Goal: Complete application form: Complete application form

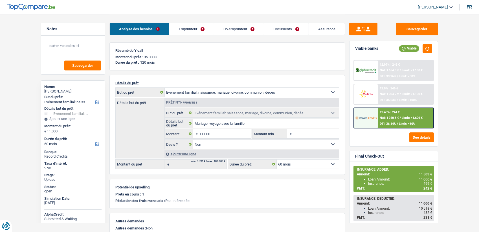
select select "familyEvent"
select select "60"
select select "familyEvent"
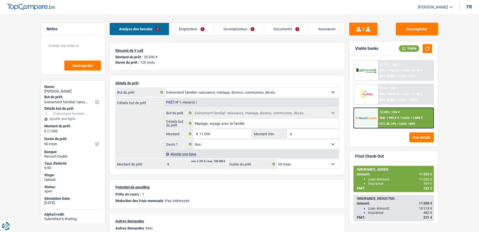
select select "false"
select select "60"
select select "applicant"
select select "coApplicant"
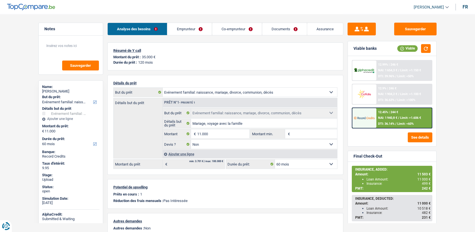
click at [193, 28] on link "Emprunteur" at bounding box center [189, 29] width 44 height 12
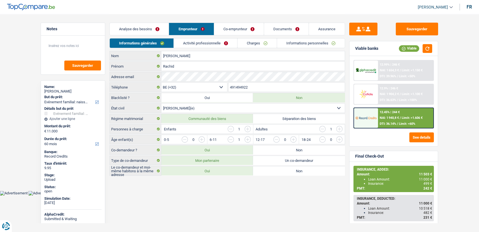
click at [225, 28] on link "Co-emprunteur" at bounding box center [239, 29] width 50 height 12
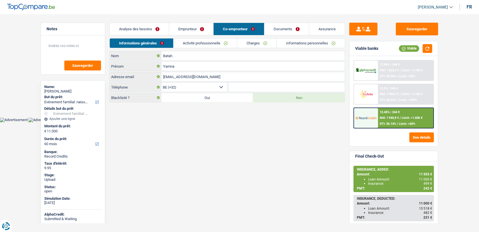
click at [225, 28] on link "Co-emprunteur" at bounding box center [239, 29] width 51 height 12
click at [213, 37] on div "Analyse des besoins Emprunteur Co-emprunteur Documents Assurance" at bounding box center [228, 26] width 236 height 24
click at [212, 42] on link "Activité professionnelle" at bounding box center [206, 42] width 64 height 9
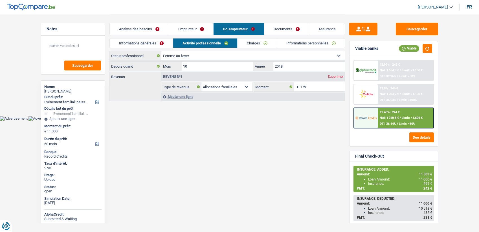
click at [284, 29] on link "Documents" at bounding box center [287, 29] width 45 height 12
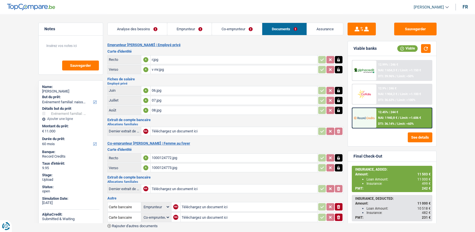
click at [169, 158] on div "1000124772.jpg" at bounding box center [234, 157] width 164 height 8
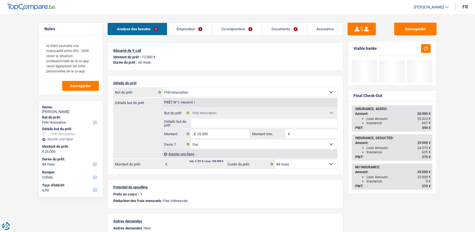
select select "renovation"
select select "84"
select select "renovation"
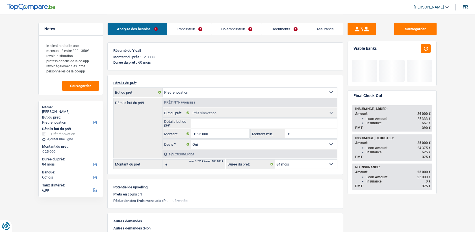
select select "yes"
select select "84"
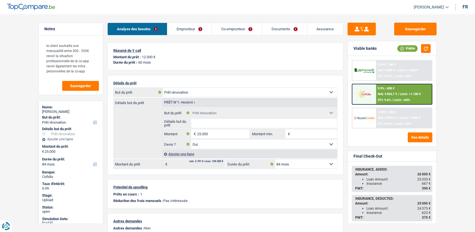
click at [390, 93] on span "NAI: 3 854,7 €" at bounding box center [387, 94] width 19 height 4
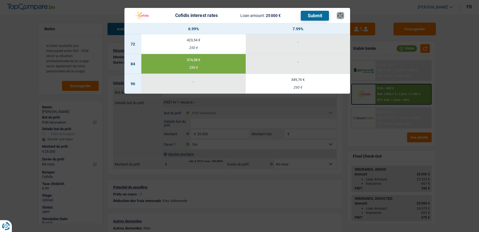
click at [341, 13] on button "×" at bounding box center [341, 16] width 6 height 6
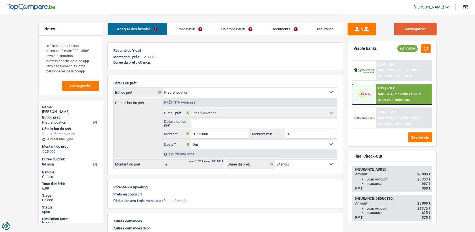
click at [405, 28] on button "Sauvegarder" at bounding box center [415, 29] width 42 height 13
click at [363, 85] on div at bounding box center [364, 94] width 24 height 20
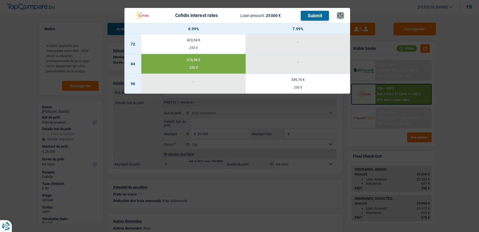
click at [340, 14] on button "×" at bounding box center [341, 16] width 6 height 6
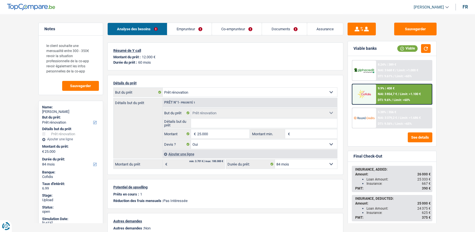
click at [367, 94] on img at bounding box center [364, 94] width 21 height 10
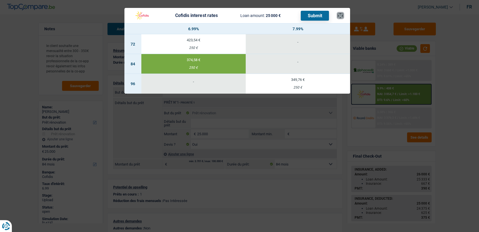
click at [342, 15] on button "×" at bounding box center [341, 16] width 6 height 6
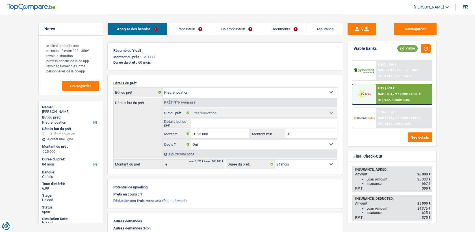
click at [395, 85] on div "9.9% | 408 € NAI: 3 854,7 € / Limit: >1.100 € DTI: 9.6% / Limit: <60%" at bounding box center [404, 94] width 56 height 20
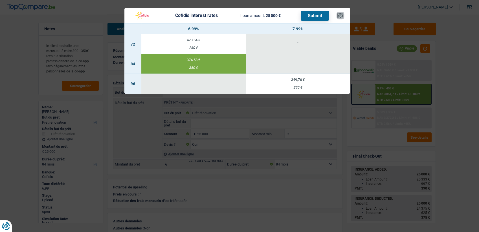
click at [340, 17] on button "×" at bounding box center [341, 16] width 6 height 6
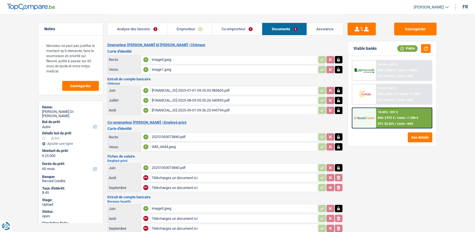
select select "other"
select select "60"
select select "applicant"
select select "coApplicant"
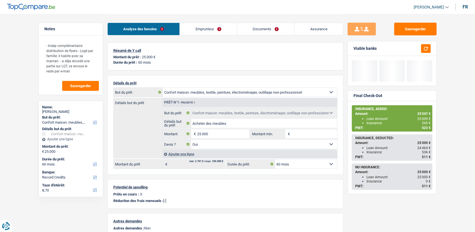
select select "household"
select select "60"
select select "record credits"
select select "household"
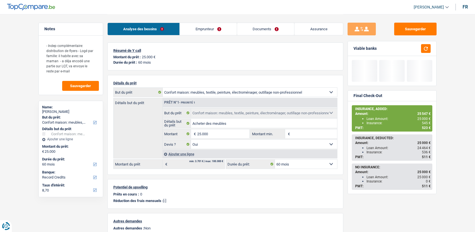
select select "household"
select select "yes"
select select "60"
select select "32"
select select "single"
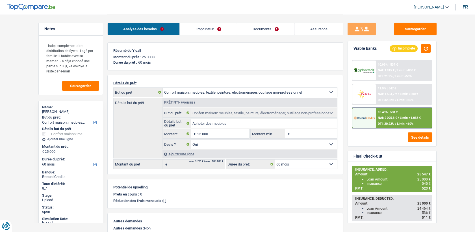
click at [205, 28] on link "Emprunteur" at bounding box center [208, 29] width 57 height 12
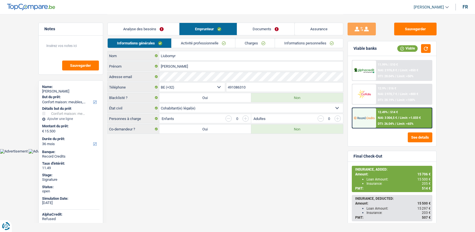
select select "household"
select select "36"
select select "32"
select select "cohabitation"
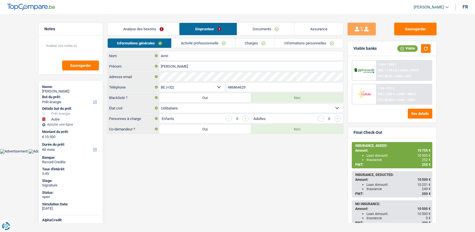
select select "energy"
select select "other"
select select "60"
select select "32"
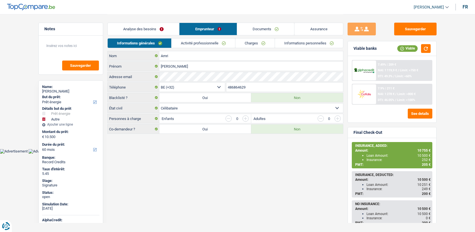
select select "single"
select select "energy"
select select "other"
select select "60"
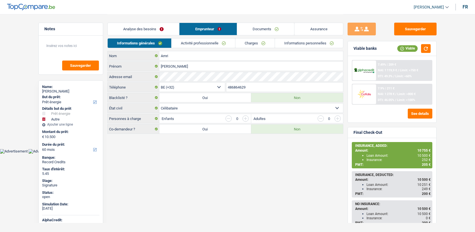
select select "32"
select select "single"
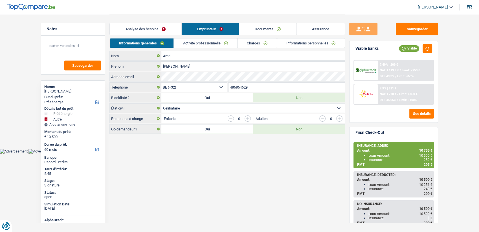
click at [281, 25] on link "Documents" at bounding box center [267, 29] width 57 height 12
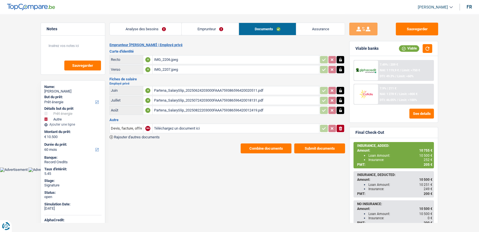
click at [276, 152] on main "Notes Sauvegarder Name: Sabrina Amri But du prêt: Confort maison: meubles, text…" at bounding box center [239, 83] width 479 height 167
click at [274, 148] on button "Combine documents" at bounding box center [266, 148] width 51 height 10
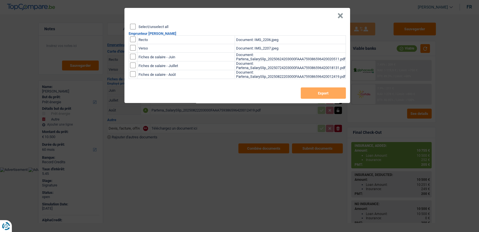
click at [132, 38] on input "checkbox" at bounding box center [133, 39] width 6 height 6
click at [132, 40] on input "checkbox" at bounding box center [133, 39] width 6 height 6
checkbox input "false"
click at [132, 47] on input "checkbox" at bounding box center [133, 48] width 6 height 6
checkbox input "true"
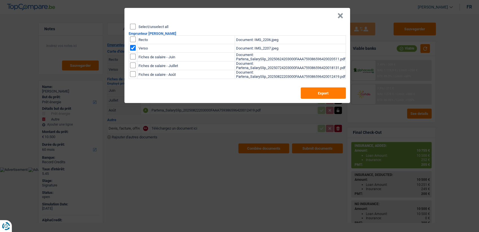
click at [129, 39] on td at bounding box center [133, 40] width 8 height 8
click at [131, 39] on input "checkbox" at bounding box center [133, 39] width 6 height 6
checkbox input "true"
click at [316, 98] on button "Export" at bounding box center [323, 92] width 45 height 11
click at [342, 15] on button "×" at bounding box center [341, 16] width 6 height 6
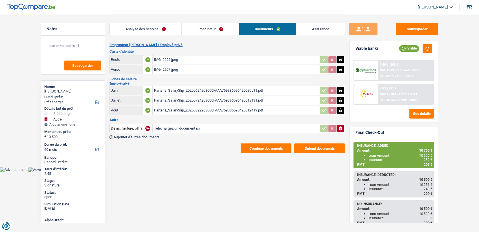
click at [199, 32] on link "Emprunteur" at bounding box center [210, 29] width 57 height 12
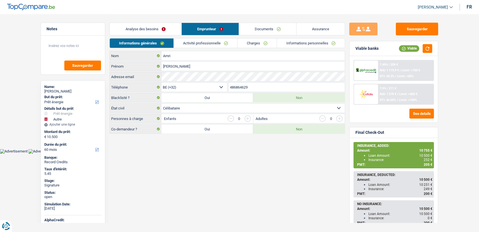
click at [202, 44] on link "Activité professionnelle" at bounding box center [206, 42] width 64 height 9
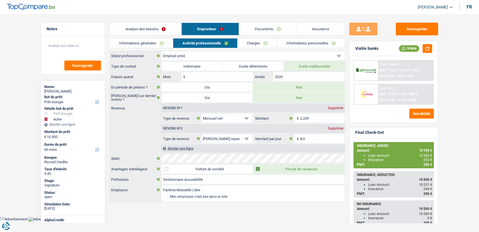
click at [262, 42] on link "Charges" at bounding box center [257, 42] width 39 height 9
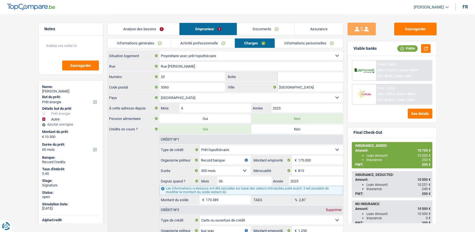
click at [299, 44] on link "Informations personnelles" at bounding box center [309, 42] width 68 height 9
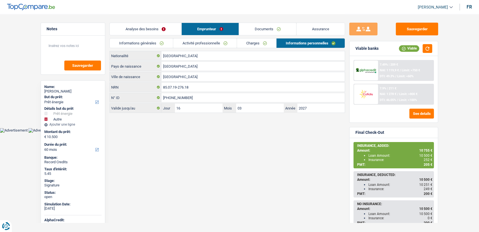
click at [203, 45] on link "Activité professionnelle" at bounding box center [205, 42] width 64 height 9
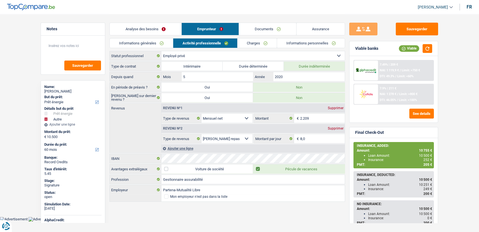
click at [264, 29] on link "Documents" at bounding box center [267, 29] width 57 height 12
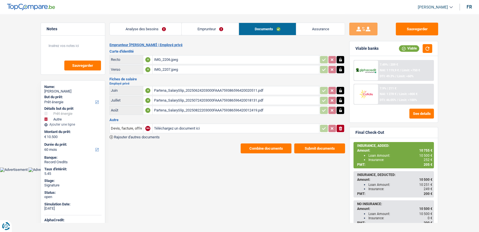
click at [172, 110] on div "Partena_SalarySlip_20250822203000FAAA759386596420012419.pdf" at bounding box center [236, 110] width 164 height 8
click at [184, 112] on div "Partena_SalarySlip_20250822203000FAAA759386596420012419.pdf" at bounding box center [236, 110] width 164 height 8
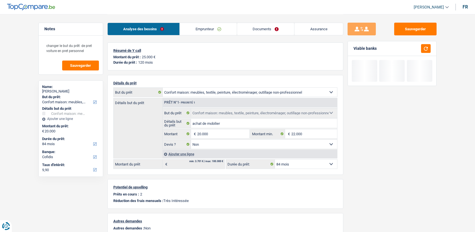
select select "household"
select select "84"
select select "cofidis"
select select "household"
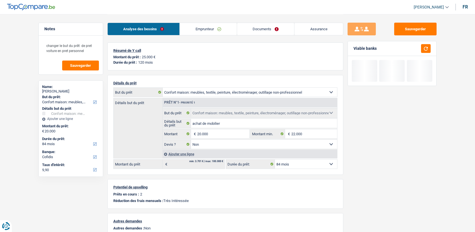
select select "household"
select select "false"
select select "84"
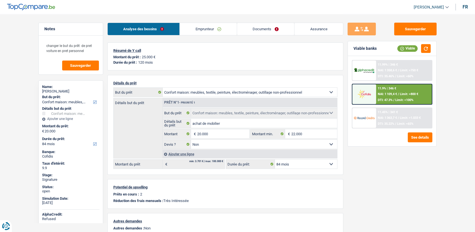
click at [207, 27] on link "Emprunteur" at bounding box center [208, 29] width 57 height 12
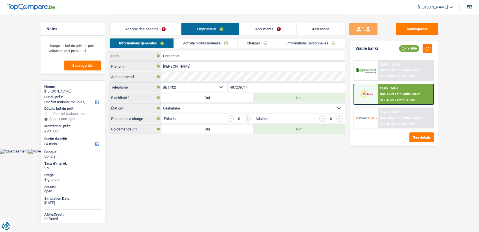
drag, startPoint x: 224, startPoint y: 51, endPoint x: 222, endPoint y: 42, distance: 9.4
click at [224, 51] on div "Carpentier Nom" at bounding box center [228, 56] width 236 height 10
click at [222, 42] on link "Activité professionnelle" at bounding box center [206, 42] width 64 height 9
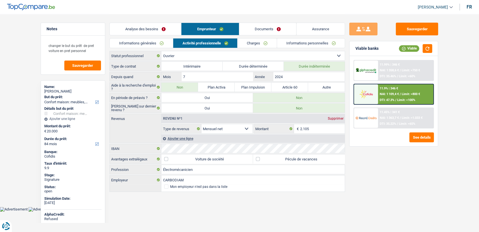
click at [253, 45] on link "Charges" at bounding box center [257, 42] width 39 height 9
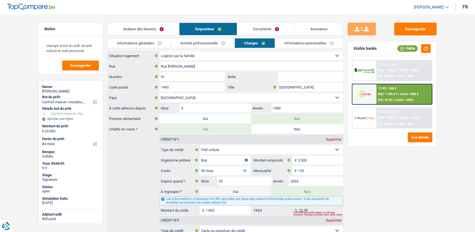
click at [210, 45] on link "Activité professionnelle" at bounding box center [203, 42] width 64 height 9
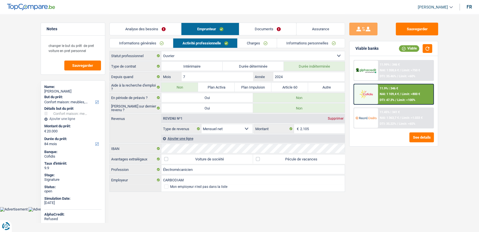
click at [292, 45] on link "Informations personnelles" at bounding box center [311, 42] width 68 height 9
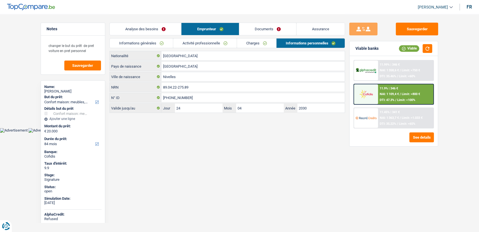
click at [244, 47] on link "Charges" at bounding box center [256, 42] width 39 height 9
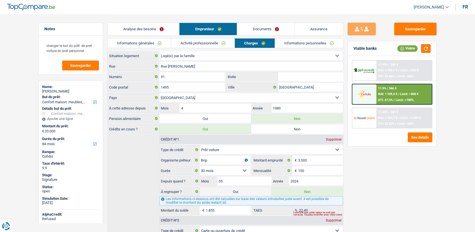
click at [222, 39] on link "Activité professionnelle" at bounding box center [203, 42] width 64 height 9
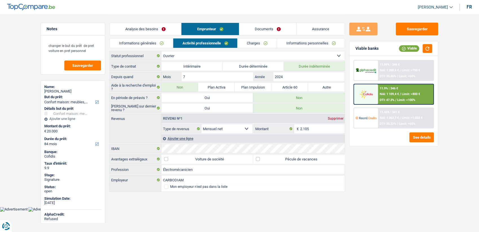
click at [239, 43] on link "Charges" at bounding box center [257, 42] width 39 height 9
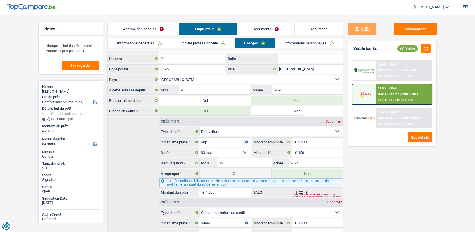
scroll to position [17, 0]
click at [261, 35] on li "Documents" at bounding box center [265, 29] width 57 height 13
click at [250, 35] on link "Documents" at bounding box center [265, 29] width 57 height 12
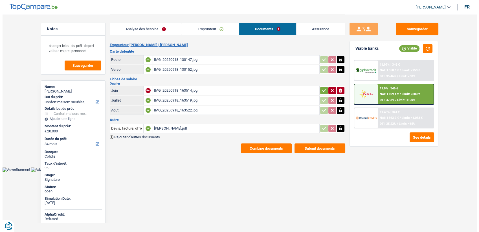
scroll to position [0, 0]
click at [186, 108] on div "IMG_20250918_163522.jpg" at bounding box center [236, 110] width 164 height 8
click at [166, 128] on div "Devis Carpentier.pdf" at bounding box center [236, 128] width 164 height 8
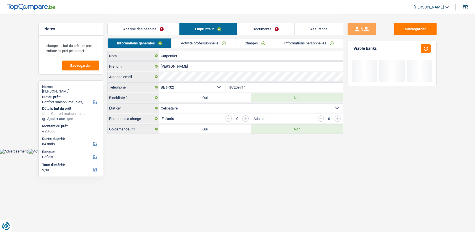
select select "household"
select select "84"
select select "cofidis"
select select "32"
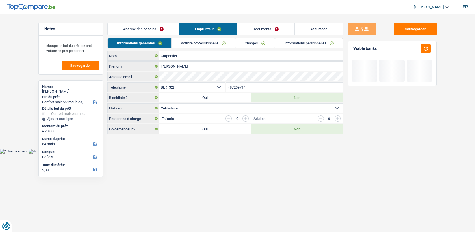
select select "single"
click at [197, 26] on link "Emprunteur" at bounding box center [207, 29] width 57 height 12
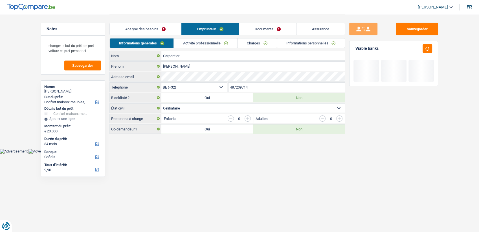
click at [297, 40] on link "Informations personnelles" at bounding box center [311, 42] width 68 height 9
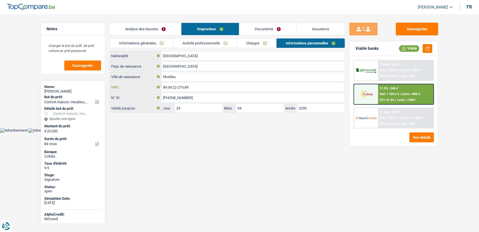
click at [184, 85] on input "89.04.22-275.89" at bounding box center [254, 86] width 184 height 9
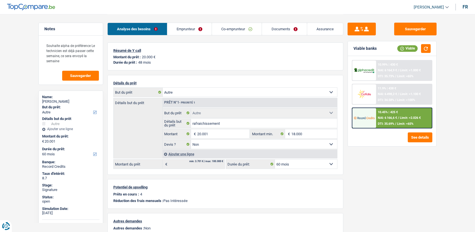
select select "other"
select select "60"
select select "32"
select select "married"
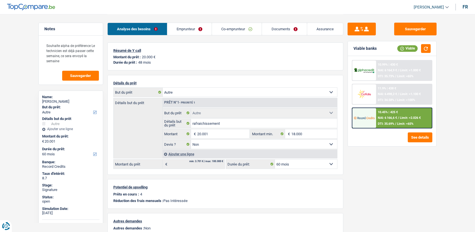
select select "publicEmployee"
select select "familyAllowances"
select select "netSalary"
select select "other"
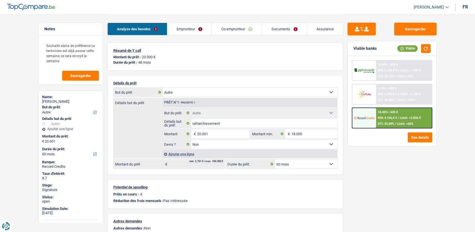
select select "mealVouchers"
click at [194, 32] on link "Emprunteur" at bounding box center [189, 29] width 44 height 12
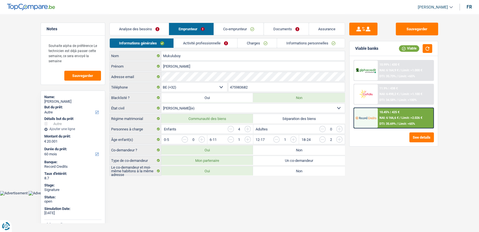
click at [201, 43] on link "Activité professionnelle" at bounding box center [206, 42] width 64 height 9
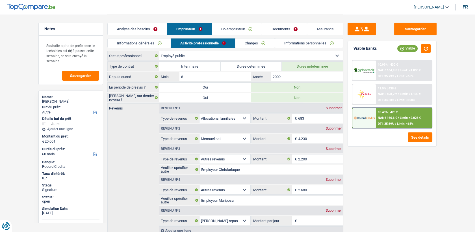
click at [248, 41] on link "Charges" at bounding box center [254, 42] width 39 height 9
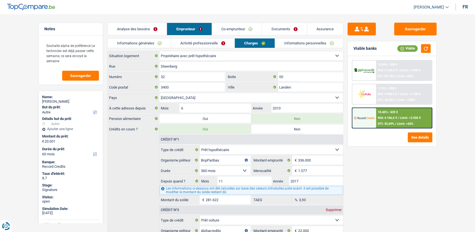
click at [213, 44] on link "Activité professionnelle" at bounding box center [203, 42] width 64 height 9
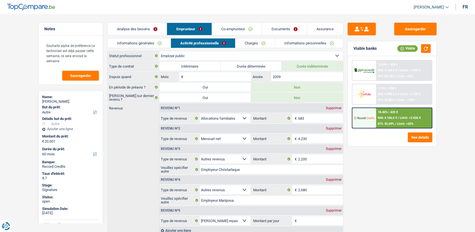
click at [231, 31] on link "Co-emprunteur" at bounding box center [237, 29] width 50 height 12
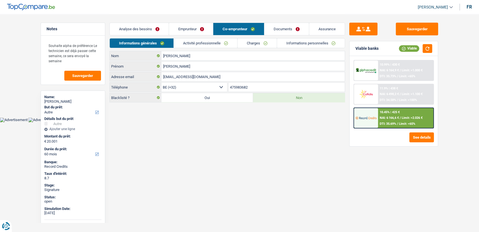
click at [213, 46] on link "Activité professionnelle" at bounding box center [206, 42] width 64 height 9
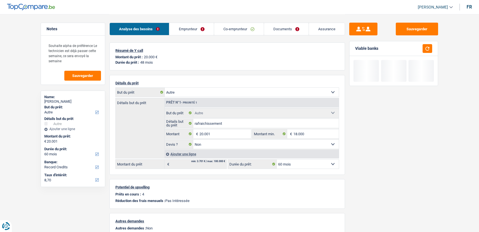
select select "other"
select select "60"
select select "record credits"
select select "other"
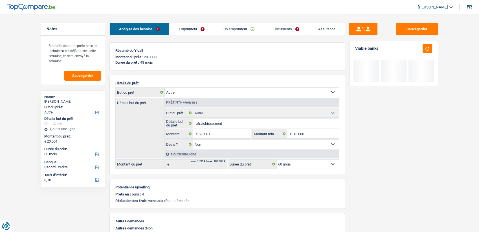
select select "other"
select select "false"
select select "60"
select select "ownerWithMortgage"
select select "BE"
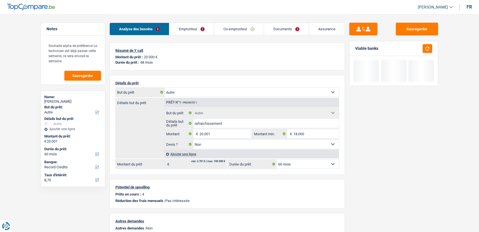
select select "mortgage"
select select "360"
select select "carLoan"
select select "60"
select select "renovationLoan"
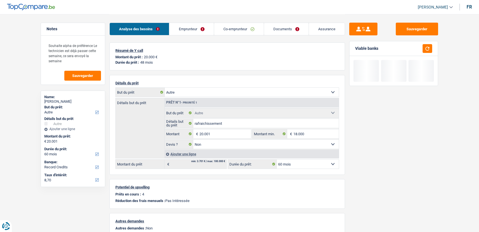
select select "48"
select select "carLoan"
select select "48"
click at [215, 31] on ul "Analyse des besoins Emprunteur Co-emprunteur Documents Assurance" at bounding box center [228, 29] width 236 height 13
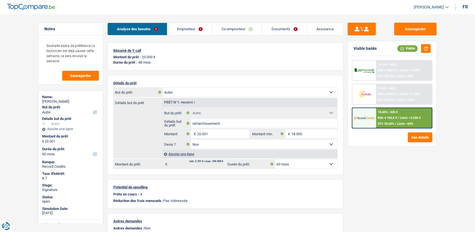
click at [205, 32] on link "Emprunteur" at bounding box center [189, 29] width 44 height 12
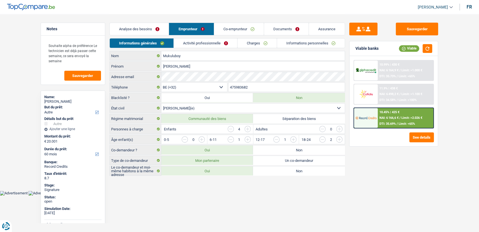
click at [228, 45] on link "Activité professionnelle" at bounding box center [206, 42] width 64 height 9
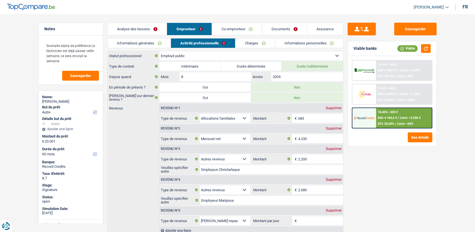
click at [256, 46] on link "Charges" at bounding box center [254, 42] width 39 height 9
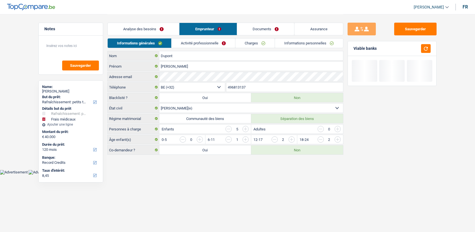
select select "houseOrGarden"
select select "medical"
select select "120"
select select "32"
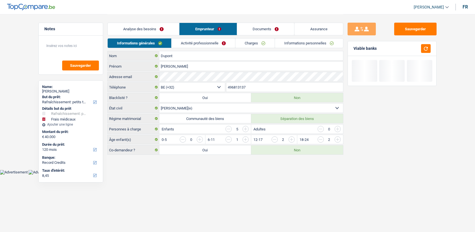
select select "married"
select select "mutuality"
select select "mutualityIndemnity"
select select "rentalIncome"
select select "familyAllowances"
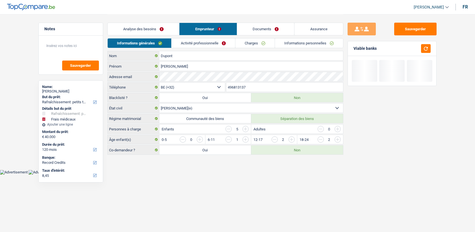
select select "ziekenfonds3"
select select "BE"
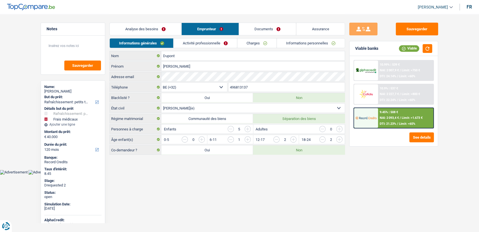
click at [195, 42] on link "Activité professionnelle" at bounding box center [206, 42] width 64 height 9
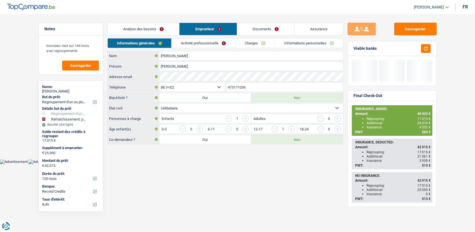
select select "refinancing"
select select "houseOrGarden"
select select "120"
select select "32"
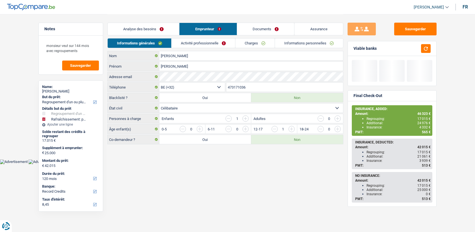
select select "single"
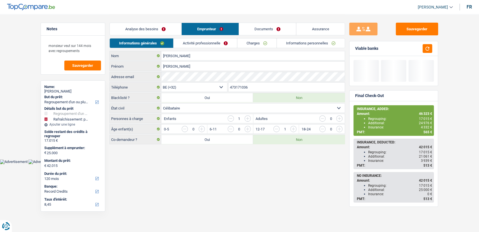
click at [253, 27] on link "Documents" at bounding box center [267, 29] width 57 height 12
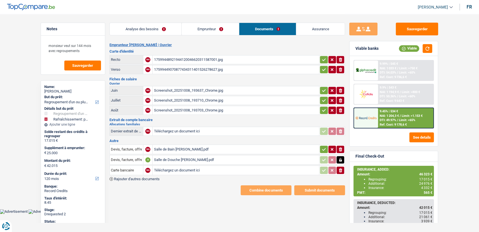
click at [172, 148] on div "Salle de Bain Thomas Jérôme.pdf" at bounding box center [236, 149] width 164 height 8
click at [176, 159] on div "Salle de Douche Thomas Jérôme.pdf" at bounding box center [236, 159] width 164 height 8
click at [188, 149] on div "Salle de Bain Thomas Jérôme.pdf" at bounding box center [236, 149] width 164 height 8
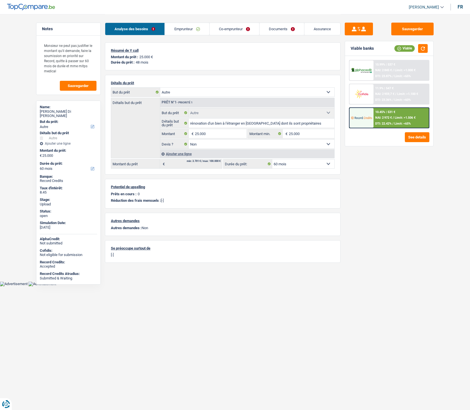
select select "other"
select select "60"
select select "other"
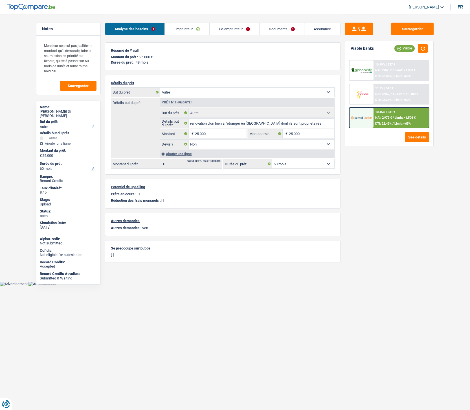
select select "false"
select select "60"
select select "32"
select select "single"
click at [197, 22] on div "Analyse des besoins Emprunteur Co-emprunteur Documents Assurance" at bounding box center [223, 26] width 236 height 24
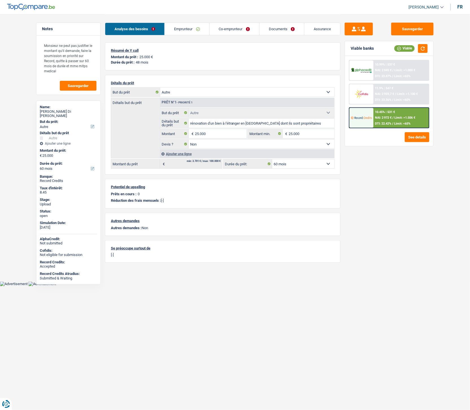
click at [196, 27] on link "Emprunteur" at bounding box center [187, 29] width 44 height 12
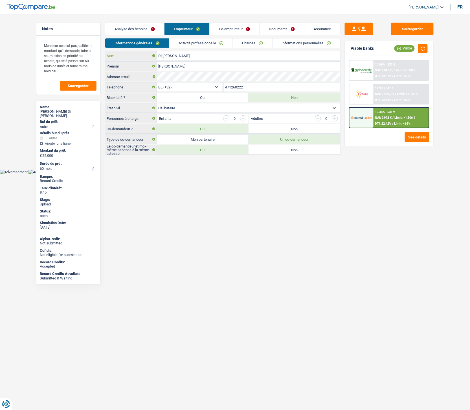
click at [180, 56] on input "Di Carlo D’Atri" at bounding box center [249, 55] width 184 height 9
click at [298, 44] on link "Informations personnelles" at bounding box center [307, 42] width 68 height 9
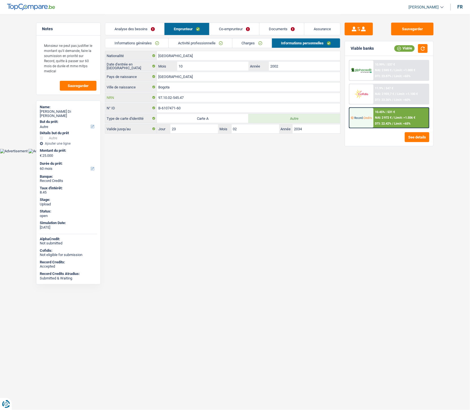
click at [182, 95] on input "97.10.02-545.47" at bounding box center [249, 97] width 184 height 9
click at [182, 96] on input "97.10.02-545.47" at bounding box center [249, 97] width 184 height 9
click at [236, 28] on link "Co-emprunteur" at bounding box center [235, 29] width 50 height 12
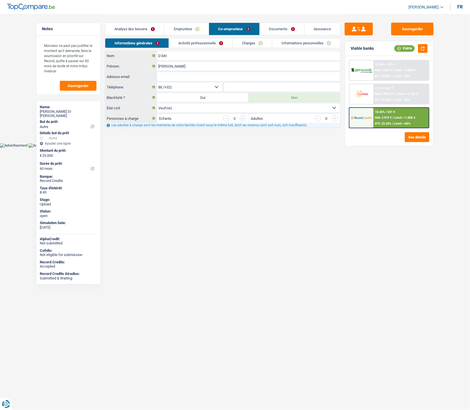
click at [178, 30] on link "Emprunteur" at bounding box center [187, 29] width 44 height 12
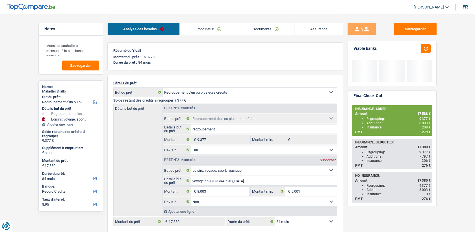
select select "refinancing"
select select "hobbies"
select select "84"
select select "refinancing"
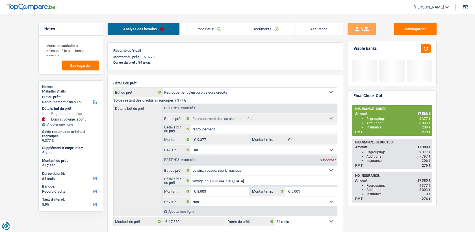
select select "refinancing"
select select "yes"
select select "hobbies"
select select "false"
select select "84"
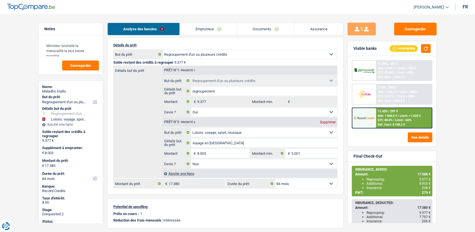
scroll to position [38, 0]
click at [202, 155] on input "8.003" at bounding box center [223, 152] width 52 height 9
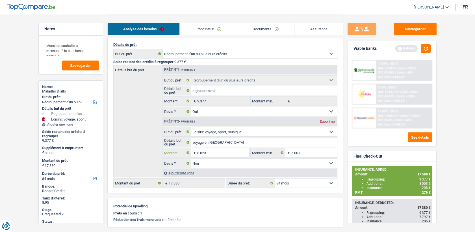
type input "8.023"
type input "17.400"
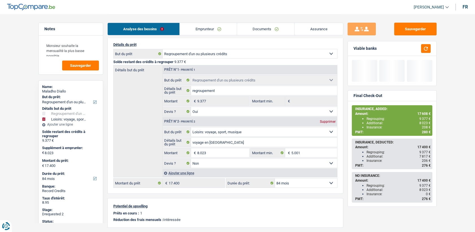
click at [237, 211] on div "Potentiel de upselling Prêts en cours : 1 Réduction des frais mensuels : Intére…" at bounding box center [225, 213] width 236 height 30
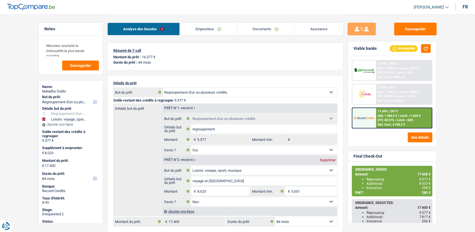
select select "refinancing"
select select "hobbies"
select select "84"
select select "refinancing"
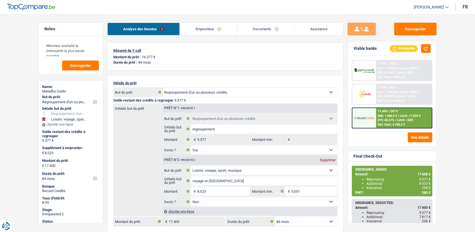
select select "refinancing"
select select "yes"
select select "hobbies"
select select "false"
select select "84"
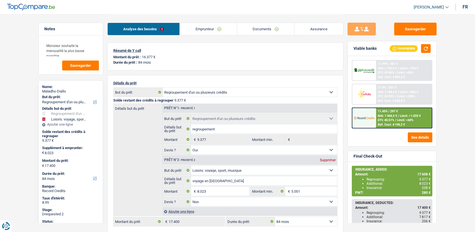
select select "32"
select select "single"
click at [447, 0] on html "Vous avez le contrôle de vos données Nous utilisons des cookies, tout comme nos…" at bounding box center [237, 185] width 475 height 370
click at [193, 30] on link "Emprunteur" at bounding box center [208, 29] width 57 height 12
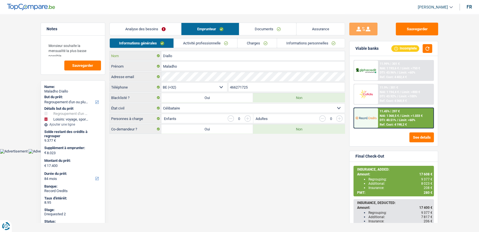
click at [177, 59] on input "Diallo" at bounding box center [254, 55] width 184 height 9
click at [178, 58] on input "Diallo" at bounding box center [254, 55] width 184 height 9
